Goal: Transaction & Acquisition: Purchase product/service

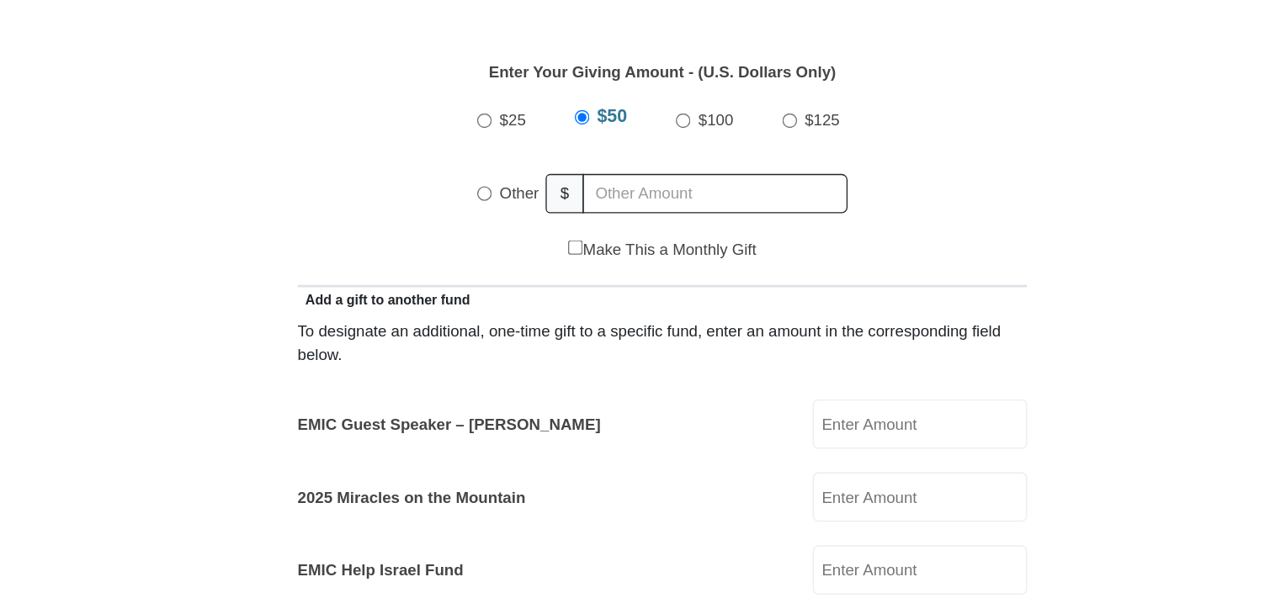
scroll to position [795, 0]
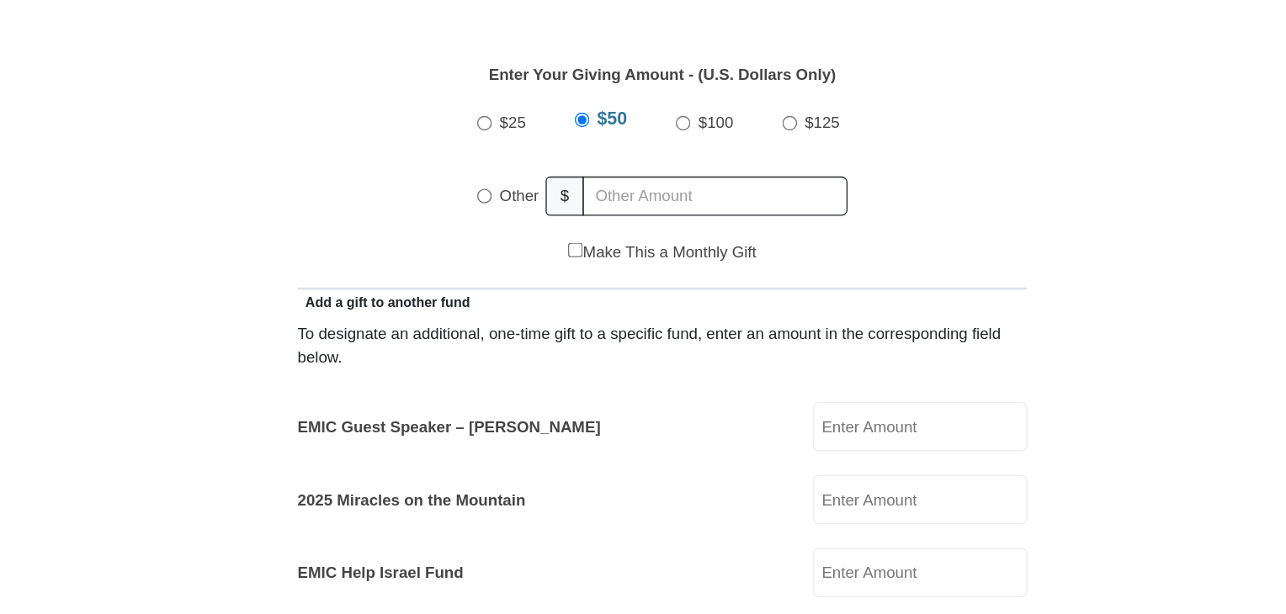
click at [510, 141] on input "Other" at bounding box center [509, 146] width 11 height 11
radio input "true"
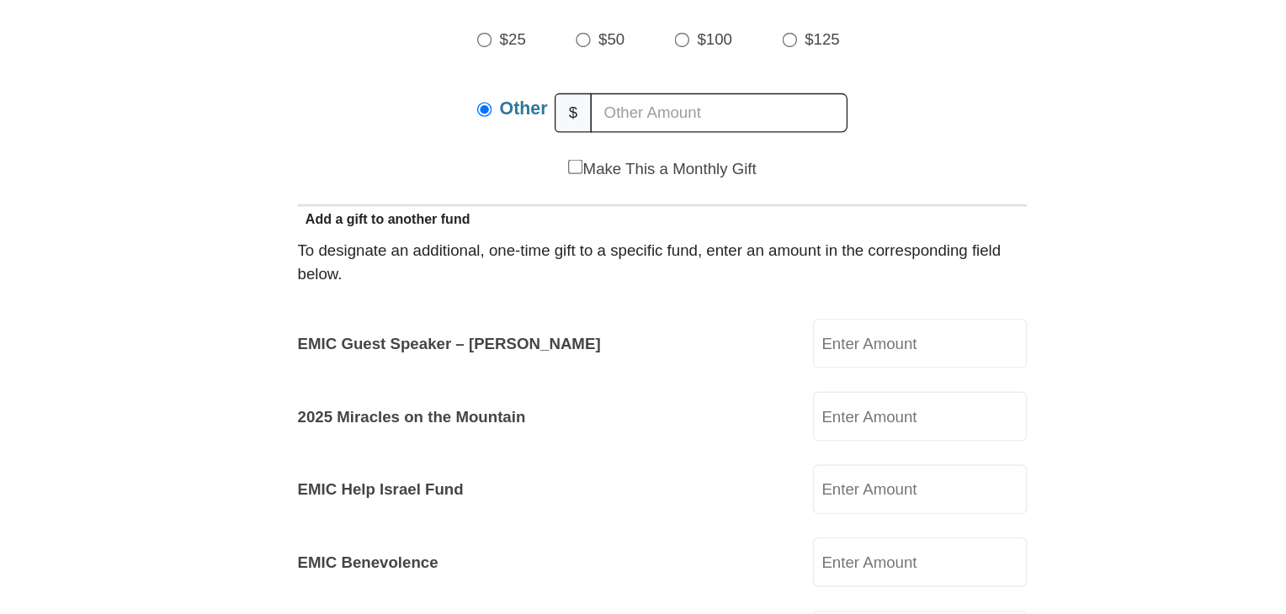
click at [784, 301] on input "EMIC Guest Speaker – [PERSON_NAME]" at bounding box center [836, 319] width 161 height 37
type input "5"
click at [787, 301] on input "EMIC Guest Speaker – [PERSON_NAME]" at bounding box center [836, 319] width 161 height 37
click at [284, 340] on form "[GEOGRAPHIC_DATA][DEMOGRAPHIC_DATA] Online Giving Because of gifts like yours, …" at bounding box center [642, 571] width 959 height 2598
click at [813, 307] on input "5.01" at bounding box center [836, 319] width 161 height 37
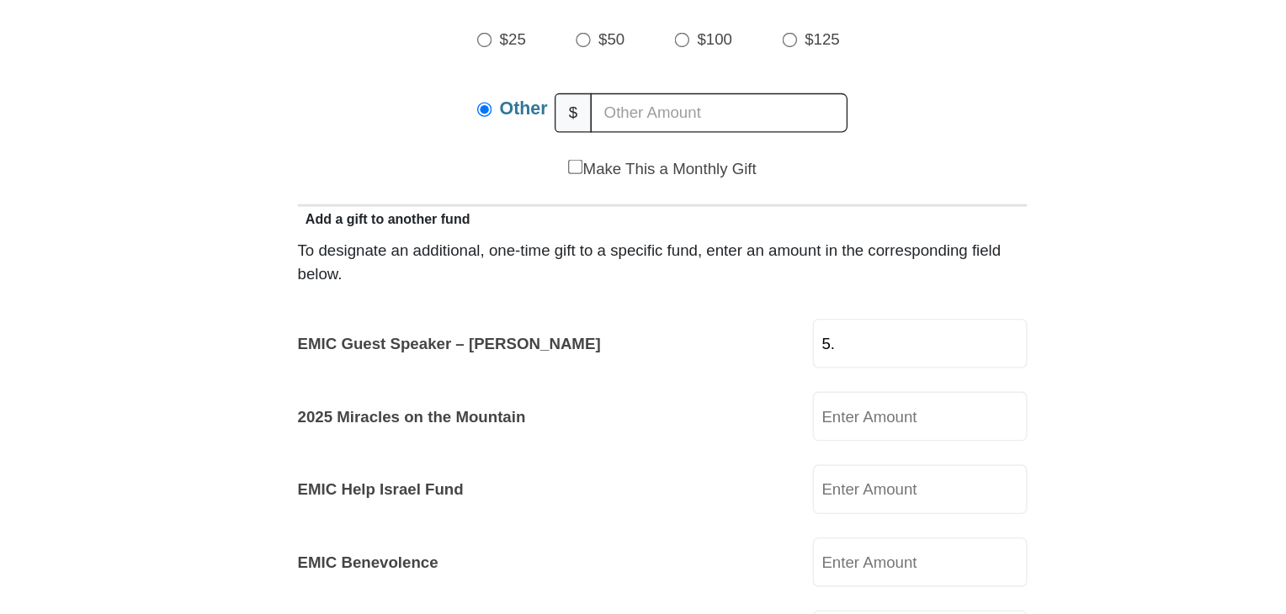
type input "5"
click at [756, 301] on input "EMIC Guest Speaker – [PERSON_NAME]" at bounding box center [836, 319] width 161 height 37
type input "5.00"
click at [774, 356] on input "2025 Miracles on the Mountain" at bounding box center [836, 374] width 161 height 37
type input "1.00"
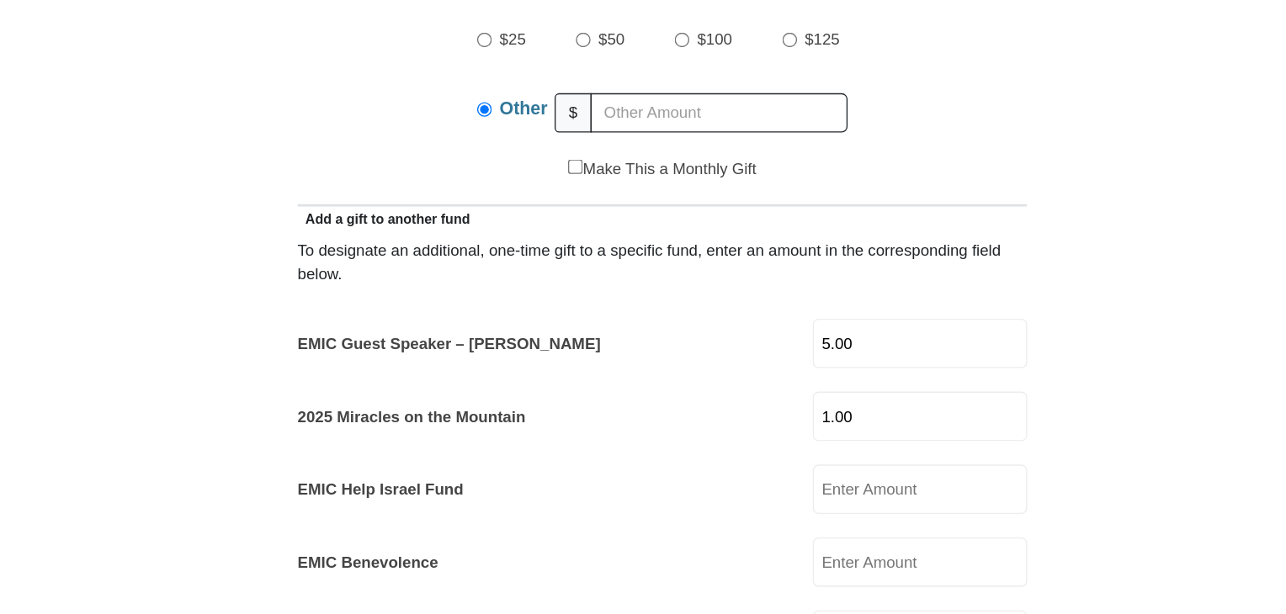
click at [253, 365] on form "[GEOGRAPHIC_DATA][DEMOGRAPHIC_DATA] Online Giving Because of gifts like yours, …" at bounding box center [642, 585] width 959 height 2626
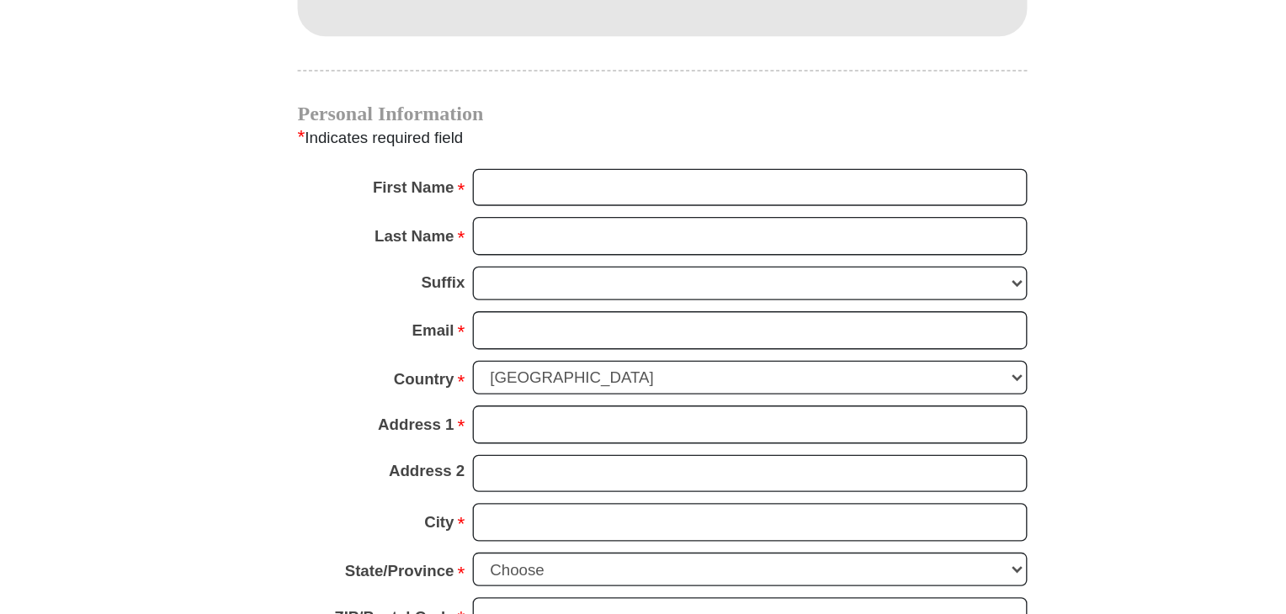
scroll to position [1625, 0]
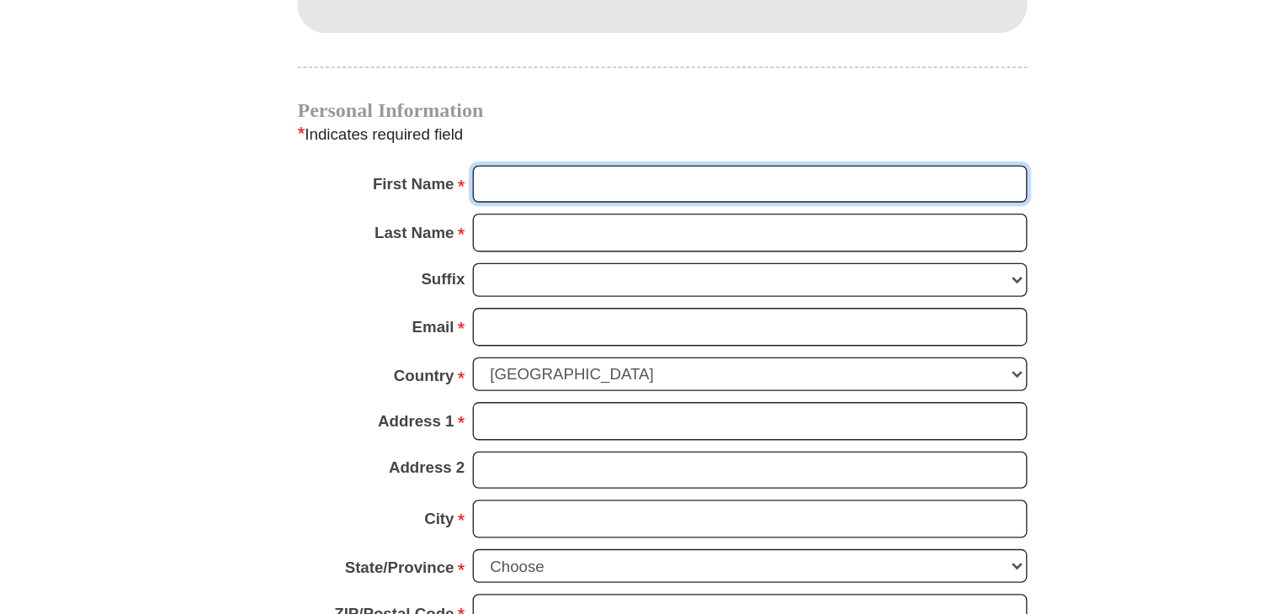
click at [541, 278] on input "First Name *" at bounding box center [709, 292] width 416 height 29
type input "[PERSON_NAME]"
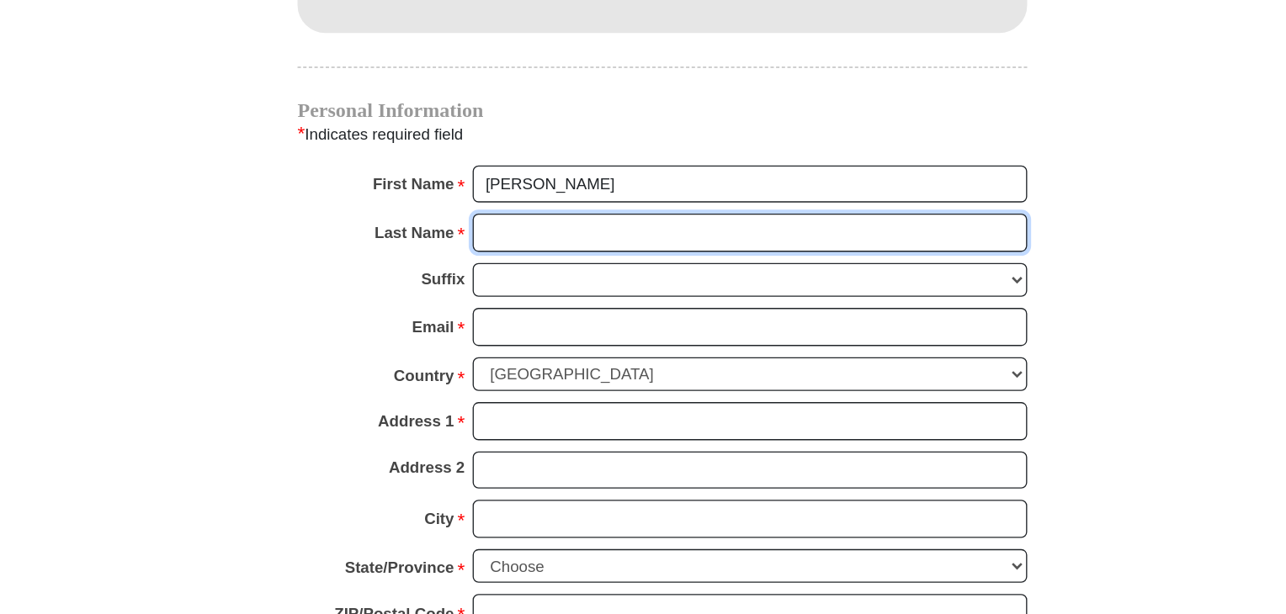
type input "[PERSON_NAME]"
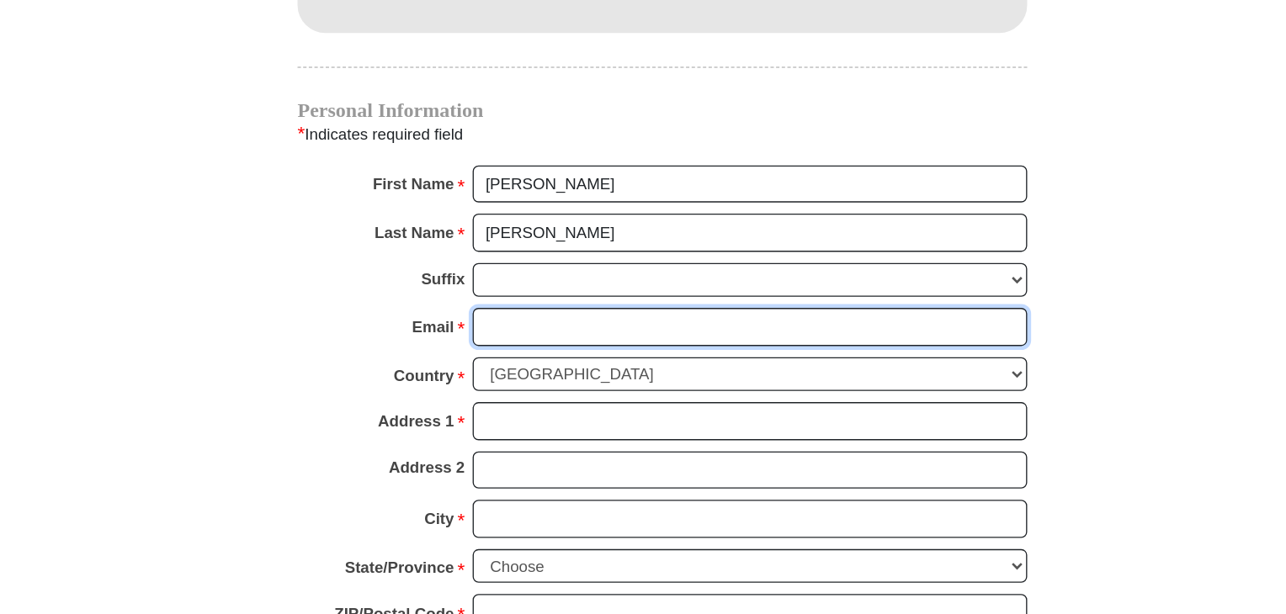
type input "[EMAIL_ADDRESS][DOMAIN_NAME]"
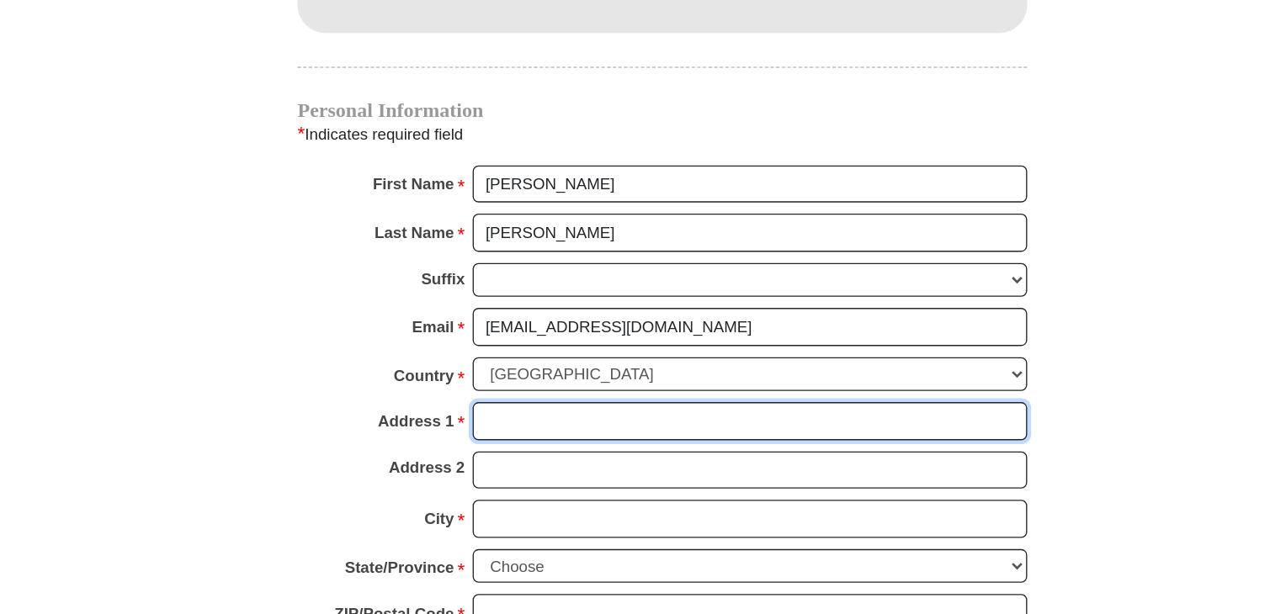
type input "[STREET_ADDRESS]"
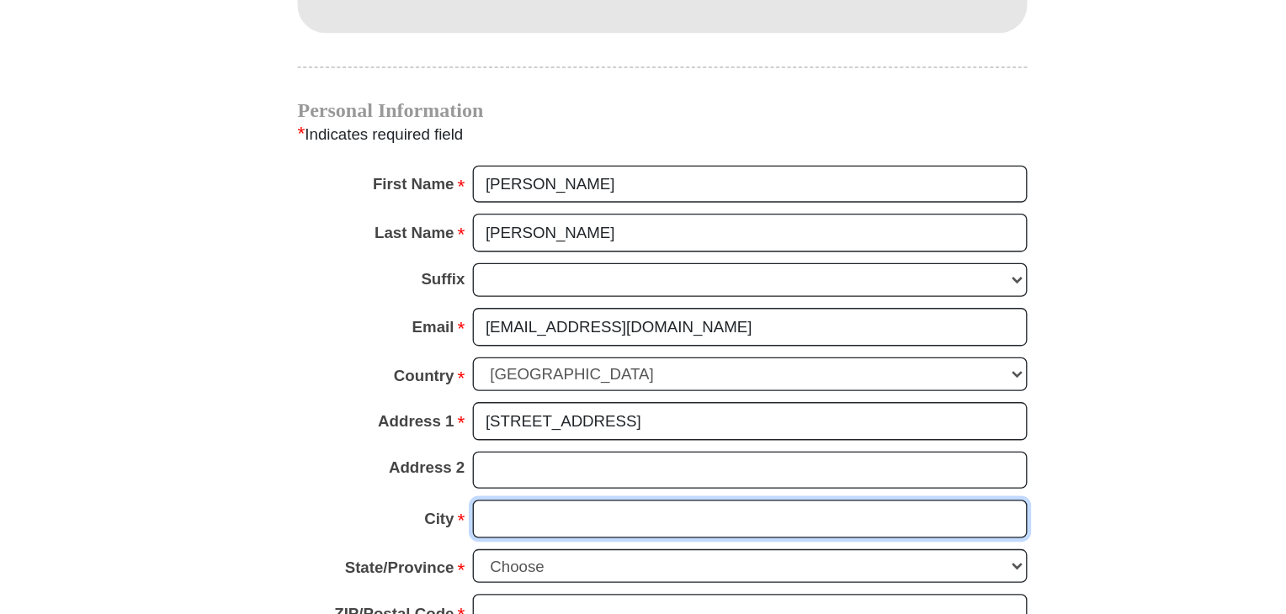
type input "[GEOGRAPHIC_DATA]"
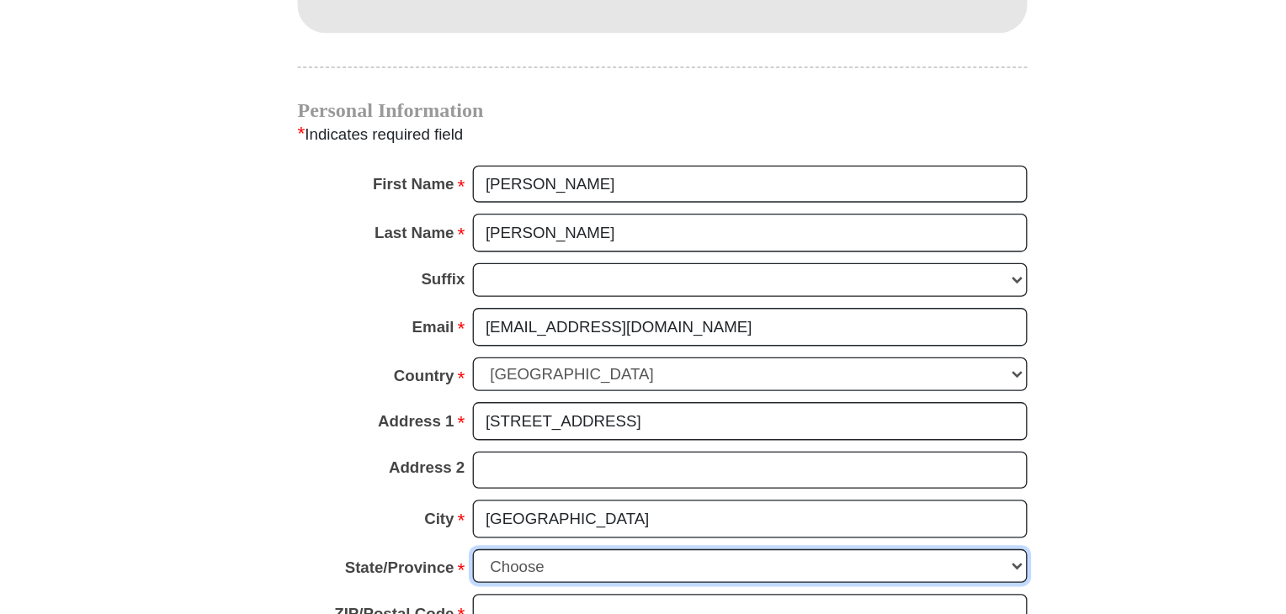
select select "DE"
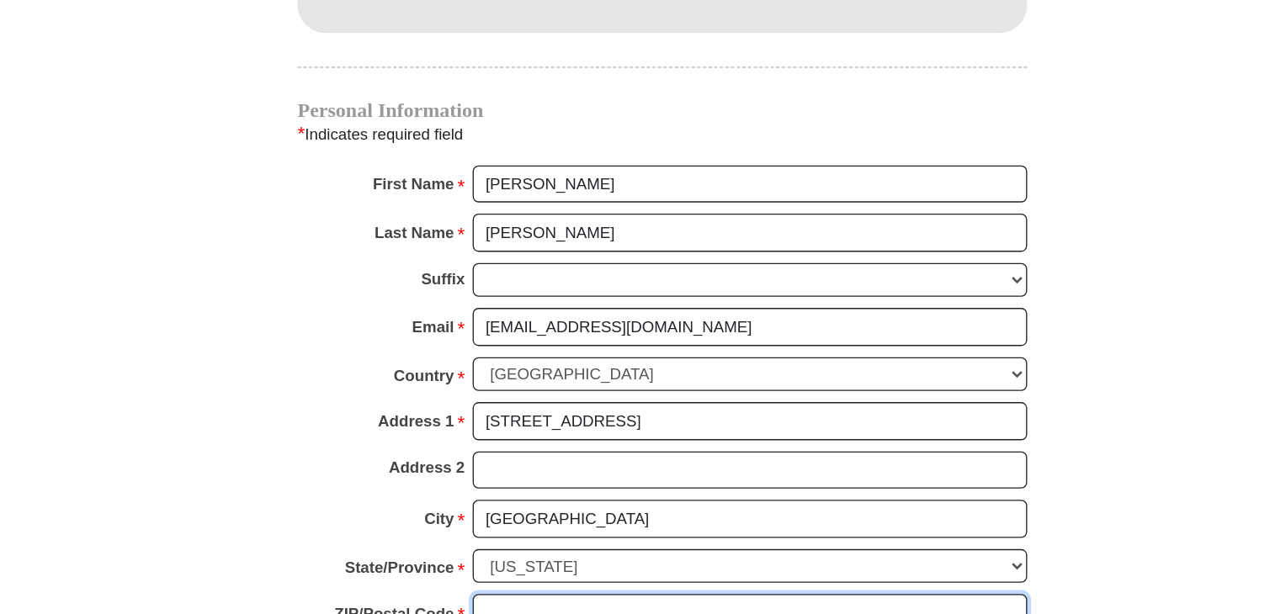
type input "19720"
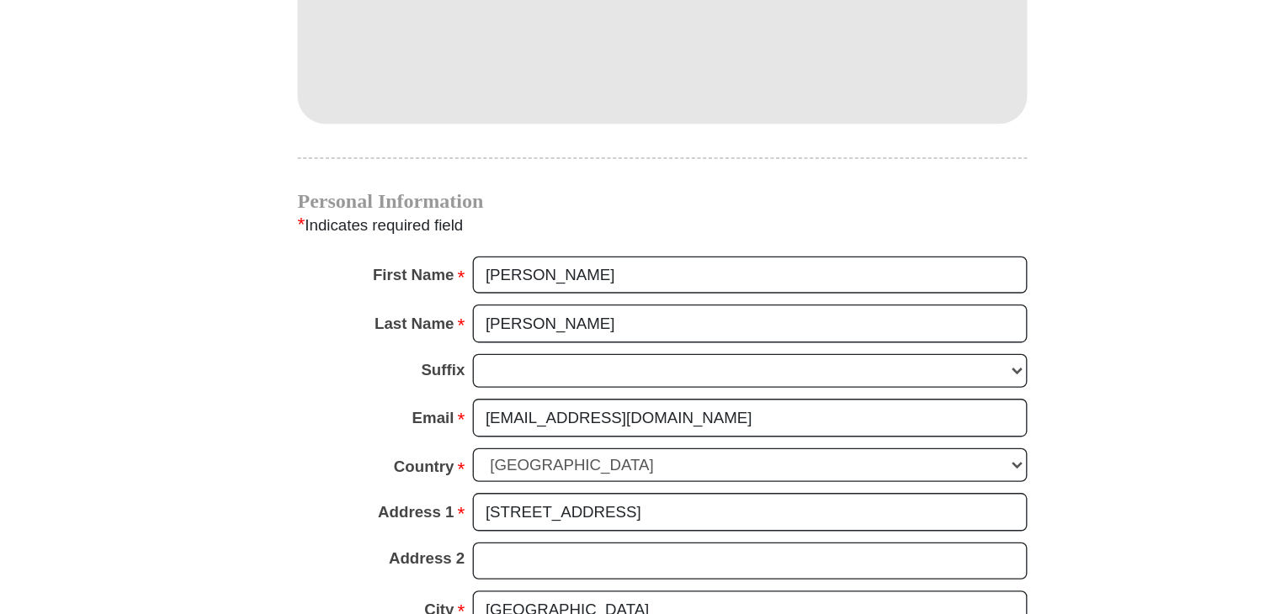
scroll to position [1710, 0]
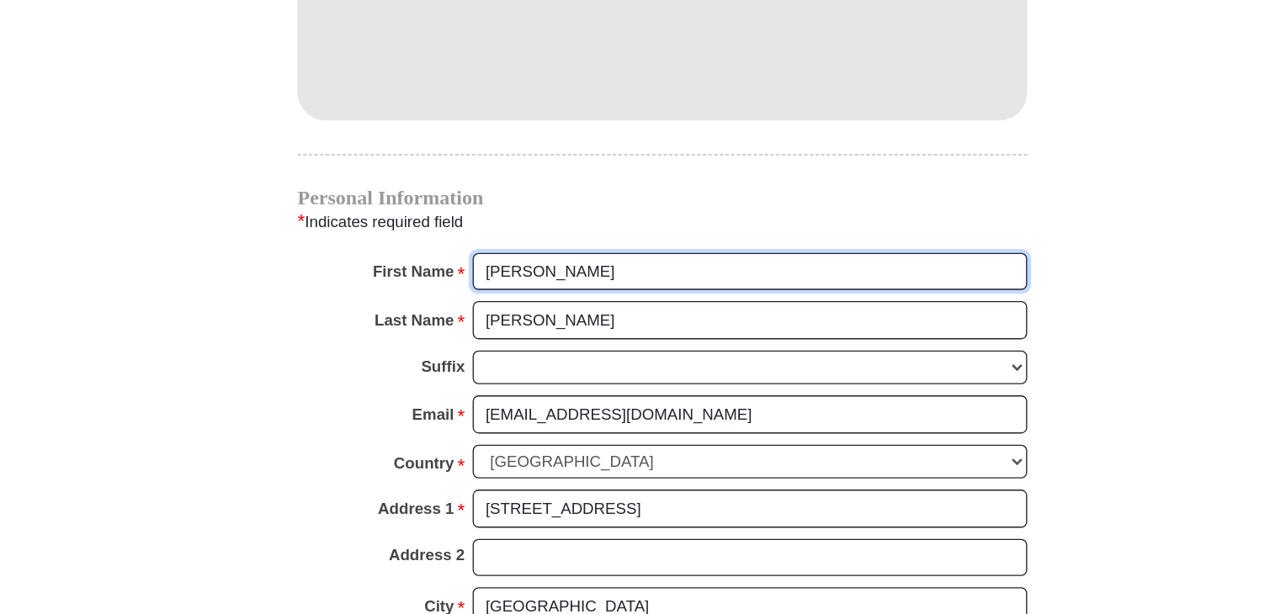
click at [583, 193] on input "[PERSON_NAME]" at bounding box center [709, 207] width 416 height 29
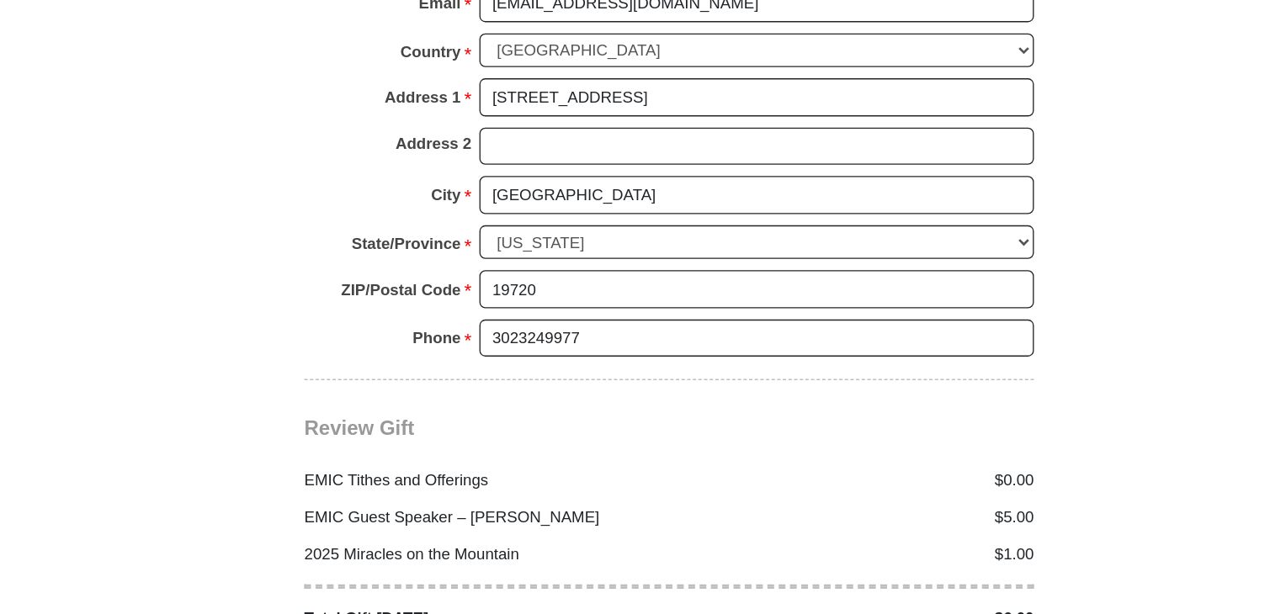
scroll to position [1868, 0]
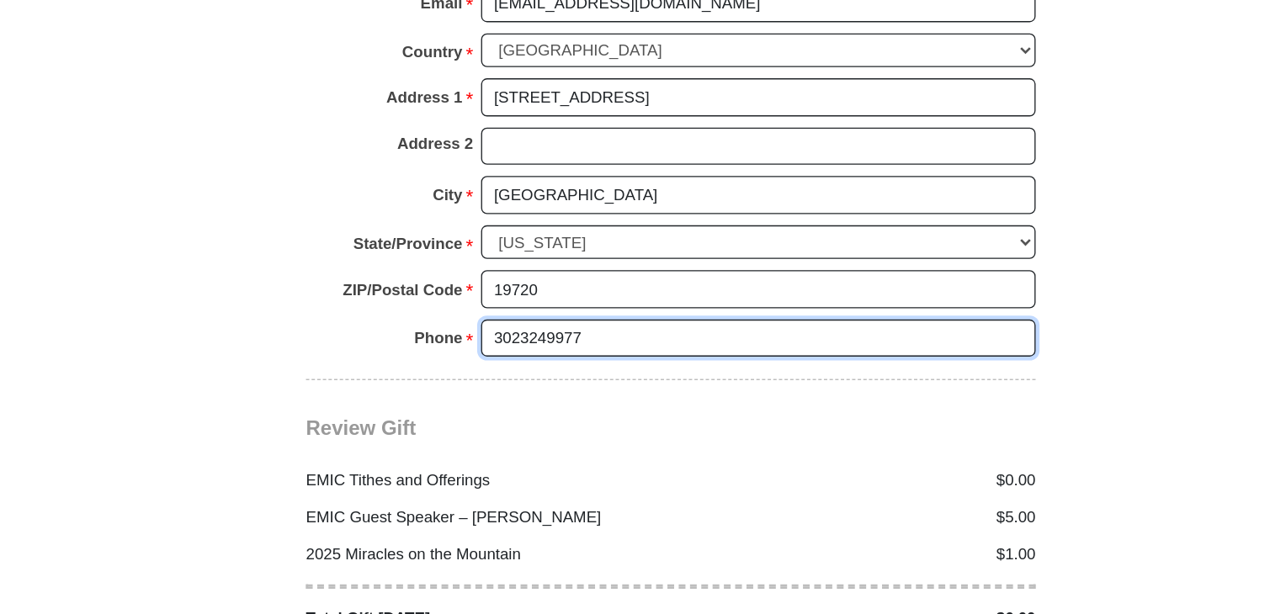
click at [583, 393] on input "3023249977" at bounding box center [709, 407] width 416 height 29
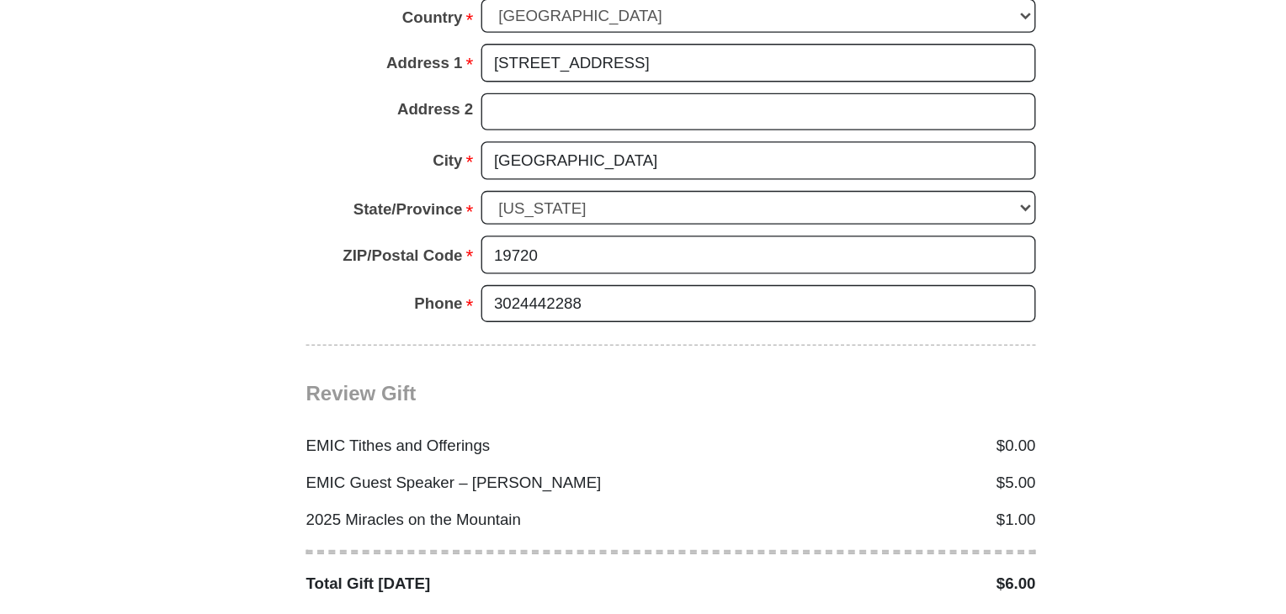
scroll to position [2043, 0]
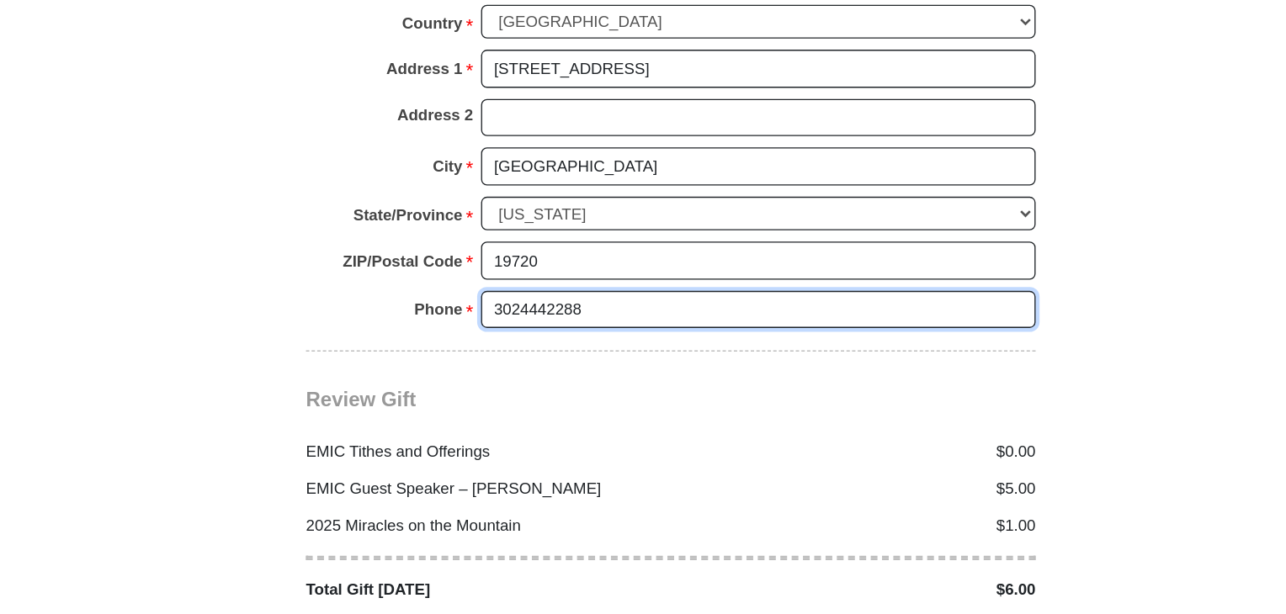
click at [606, 218] on input "3024442288" at bounding box center [709, 232] width 416 height 29
type input "3023249977"
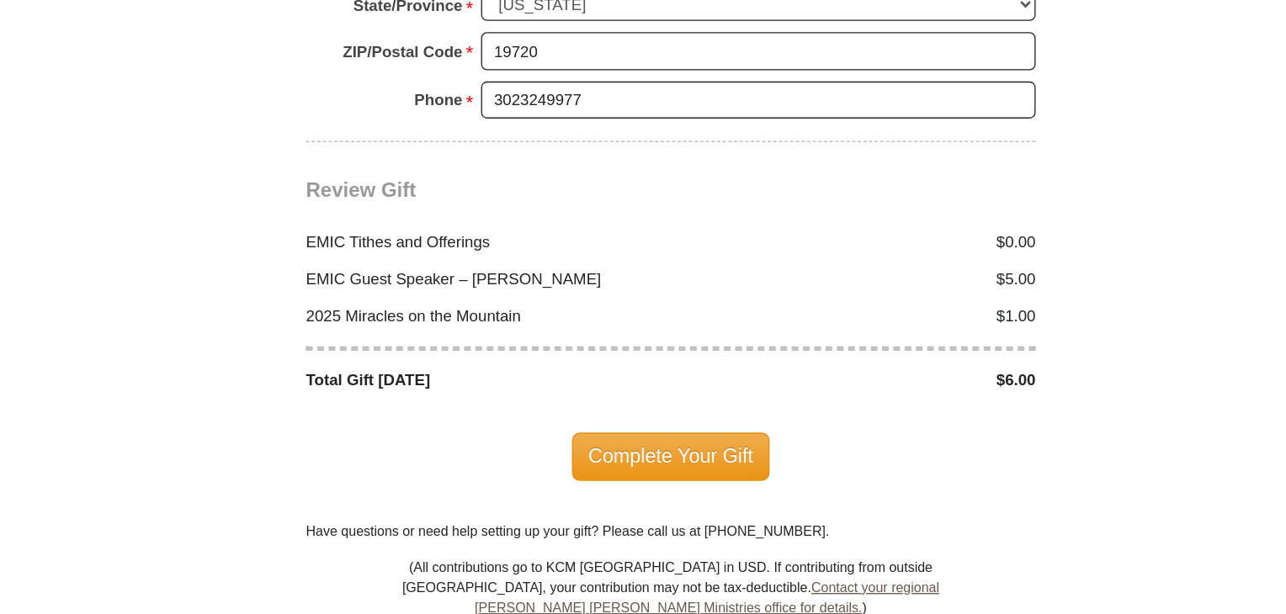
scroll to position [2047, 0]
click at [639, 477] on span "Complete Your Gift" at bounding box center [643, 494] width 149 height 35
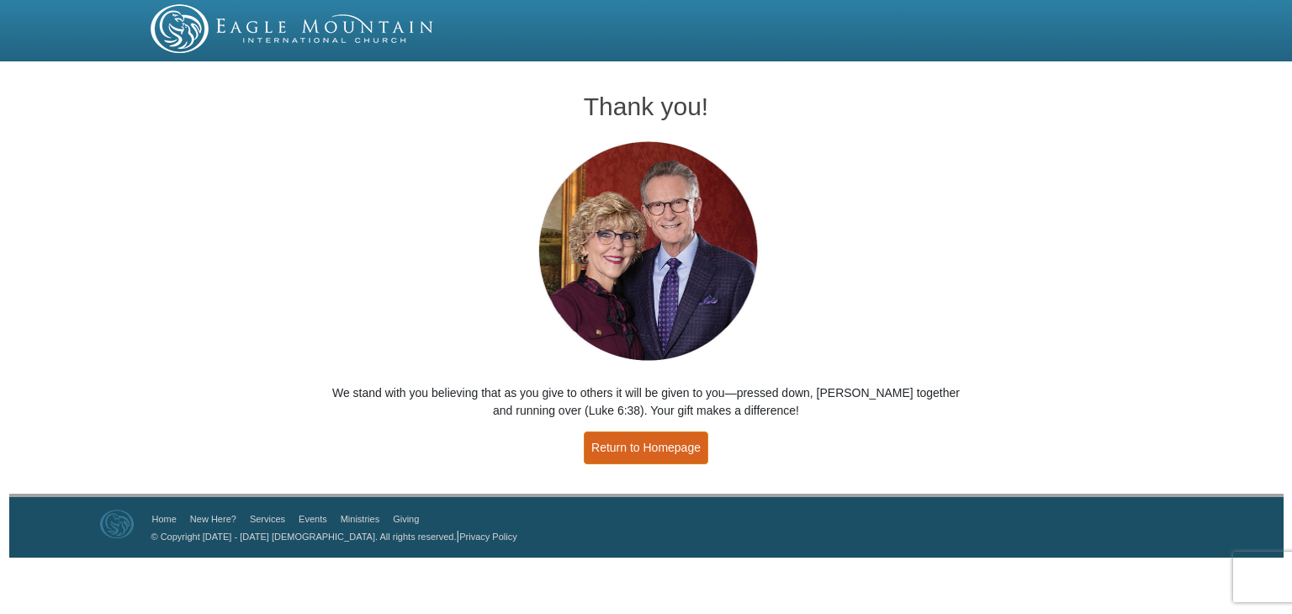
click at [661, 444] on link "Return to Homepage" at bounding box center [646, 448] width 125 height 33
